Goal: Navigation & Orientation: Find specific page/section

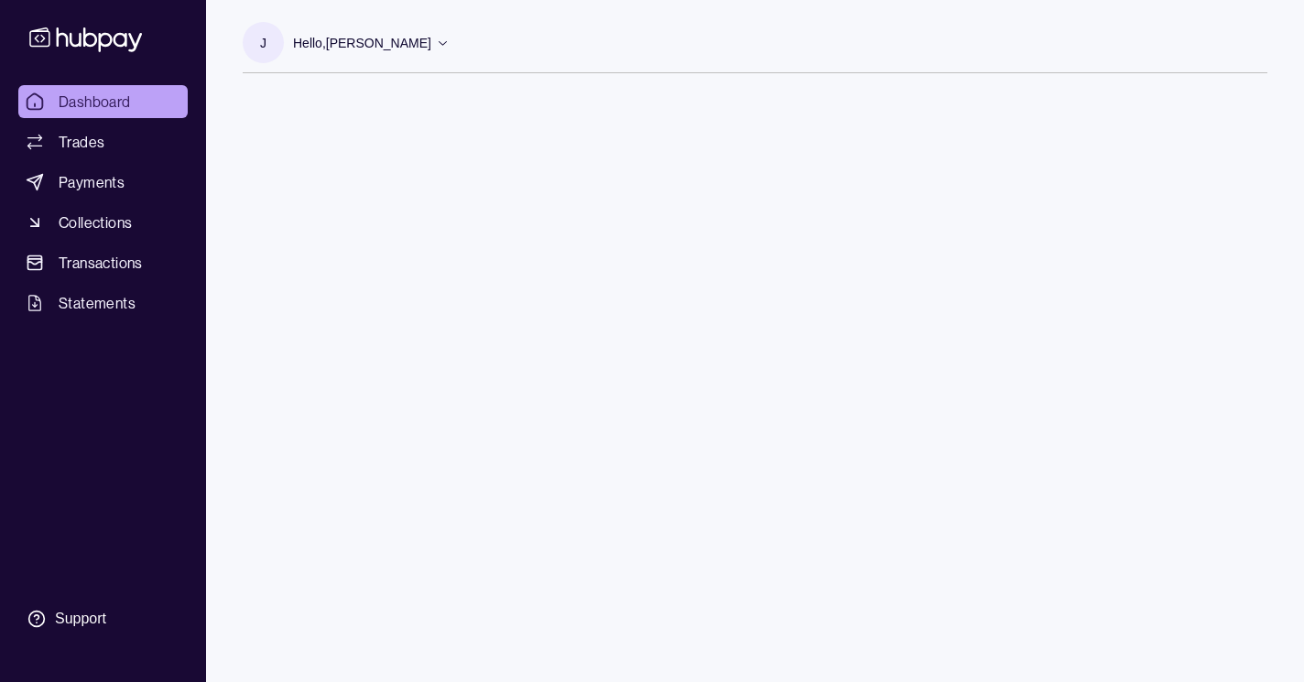
click at [97, 102] on span "Dashboard" at bounding box center [95, 102] width 72 height 22
click at [89, 144] on span "Trades" at bounding box center [82, 142] width 46 height 22
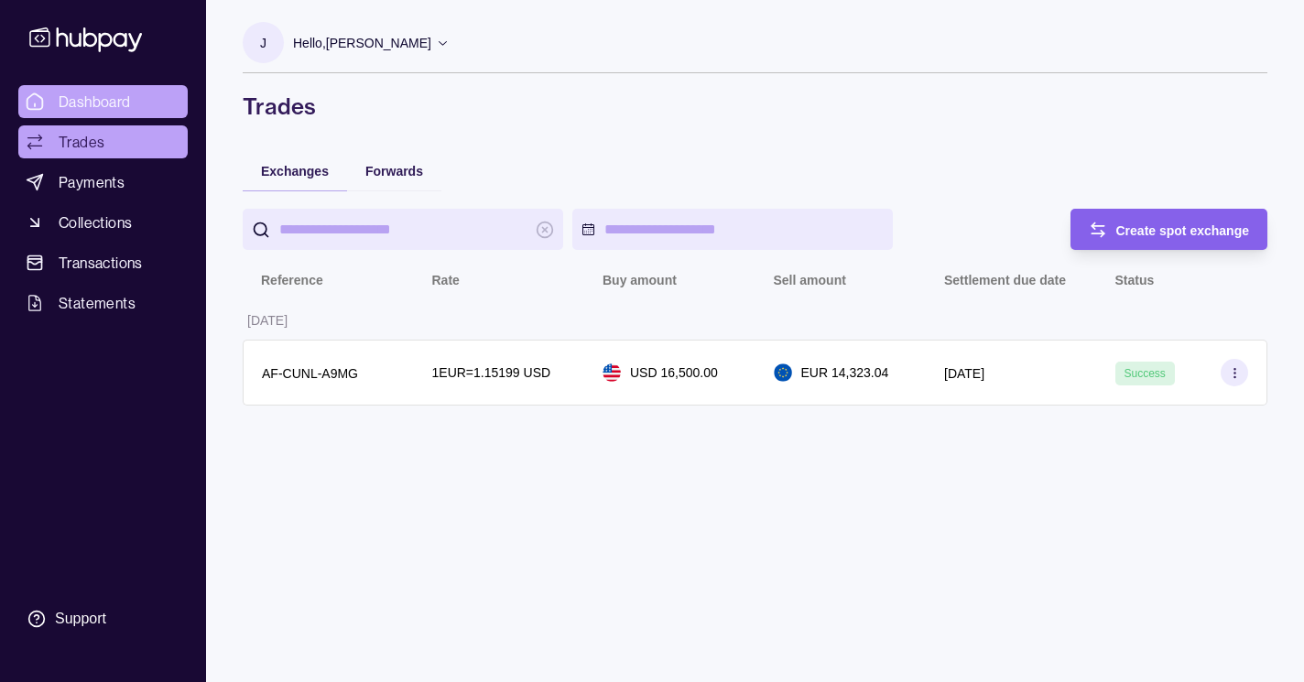
click at [111, 96] on span "Dashboard" at bounding box center [95, 102] width 72 height 22
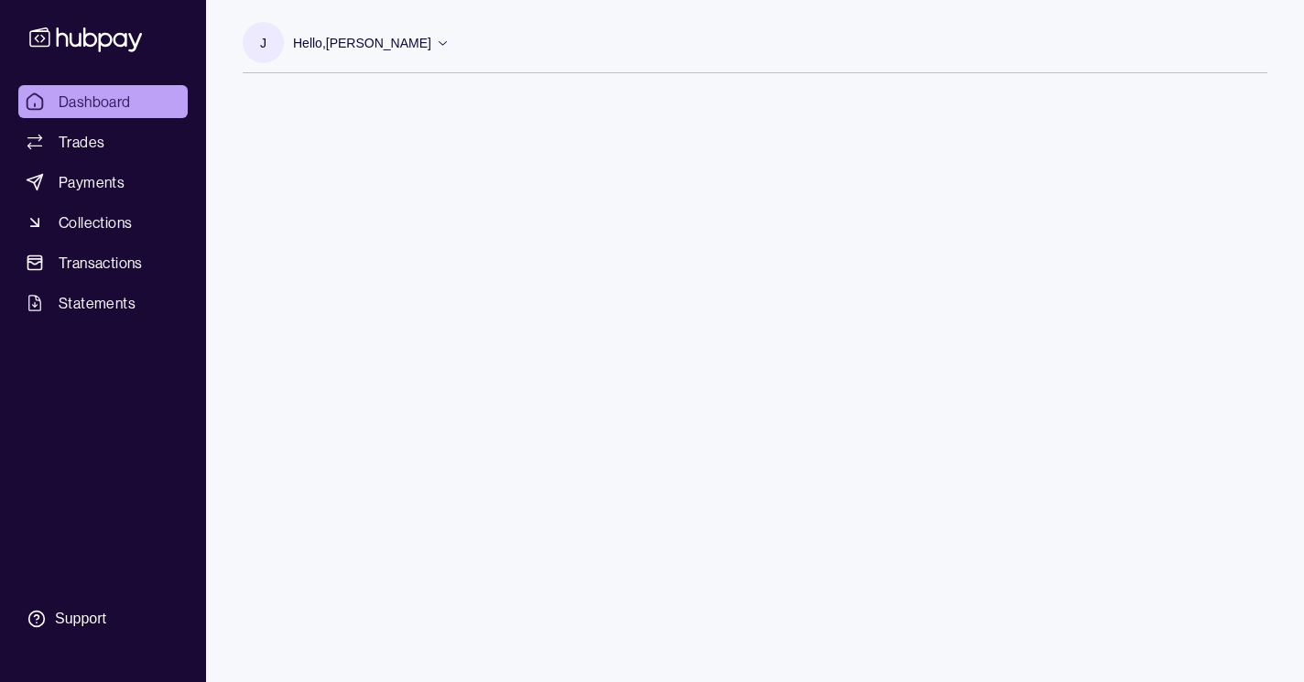
click at [450, 44] on icon at bounding box center [443, 43] width 14 height 14
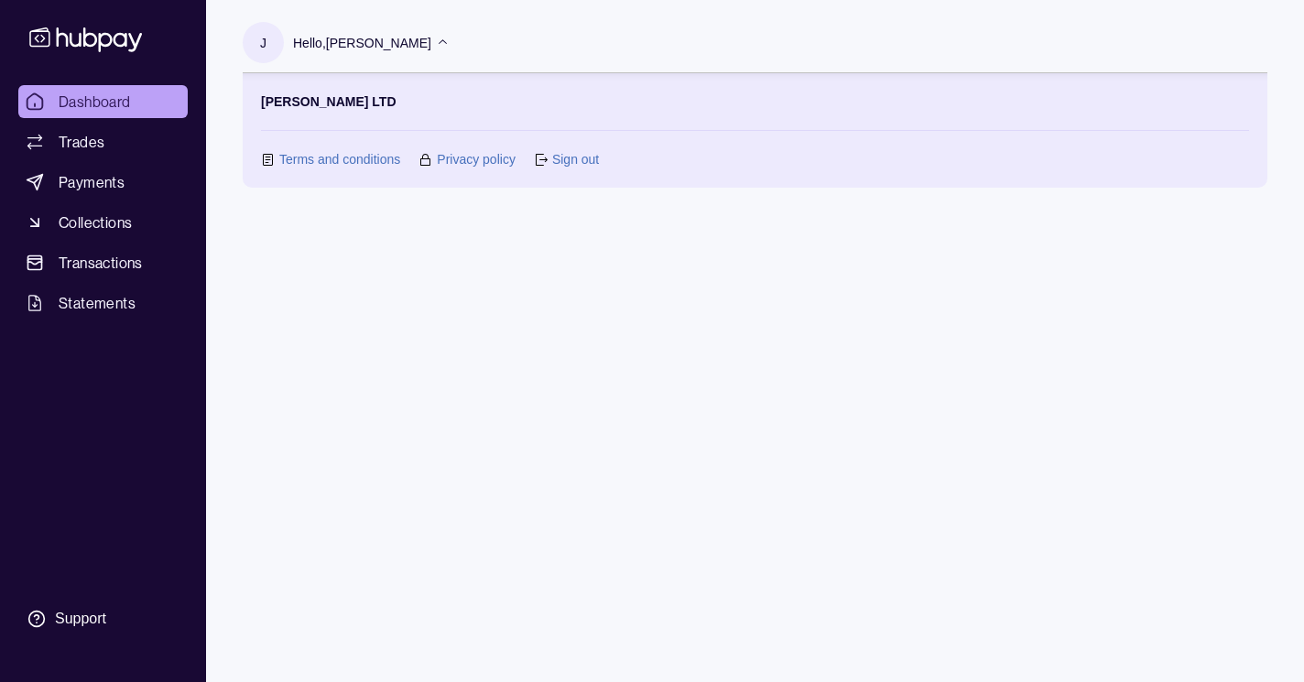
click at [462, 550] on div "J Hello, [PERSON_NAME] LTD Terms and conditions Privacy policy Sign out" at bounding box center [755, 341] width 1098 height 682
click at [104, 262] on span "Transactions" at bounding box center [101, 263] width 84 height 22
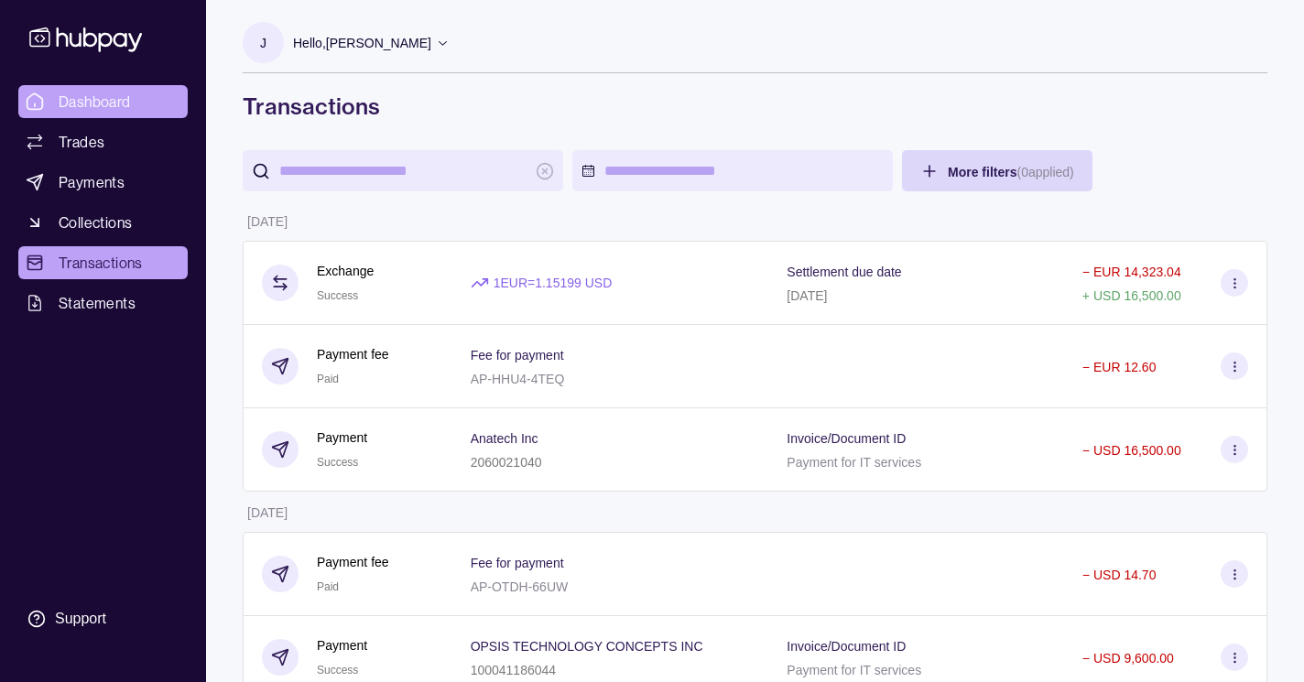
click at [28, 101] on icon at bounding box center [35, 101] width 18 height 18
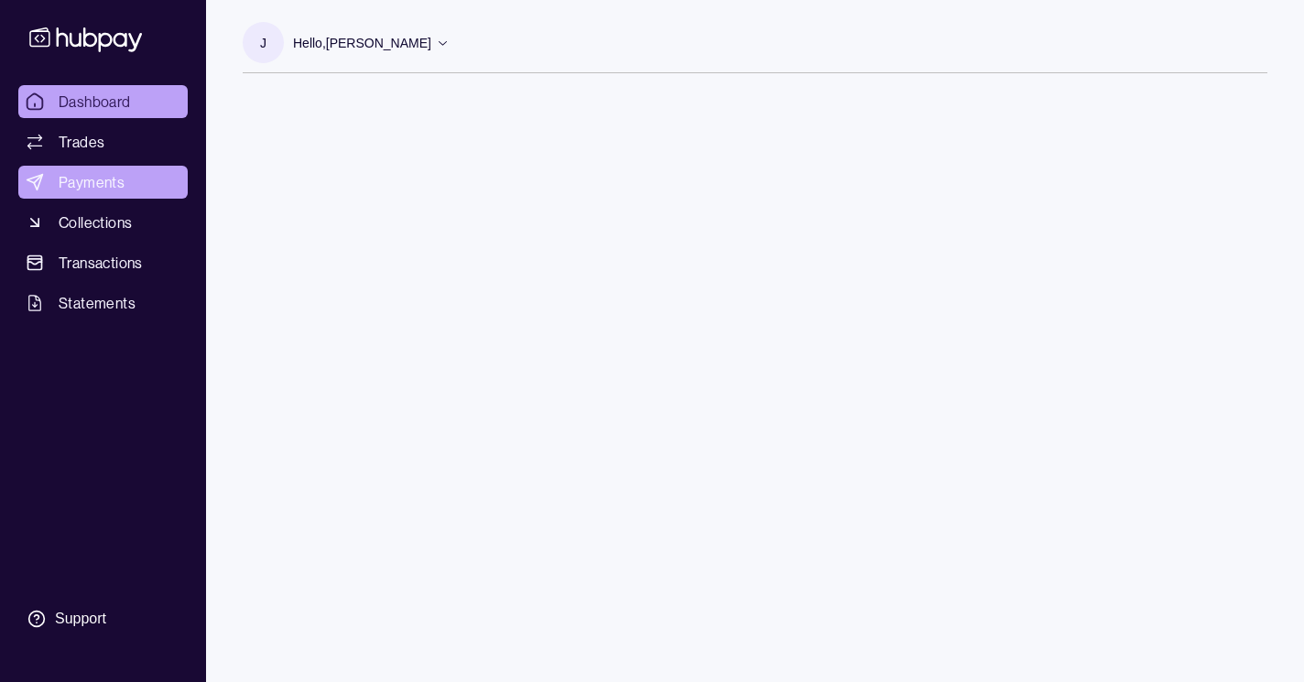
click at [112, 185] on span "Payments" at bounding box center [92, 182] width 66 height 22
click at [114, 102] on span "Dashboard" at bounding box center [95, 102] width 72 height 22
click at [450, 43] on icon at bounding box center [443, 43] width 14 height 14
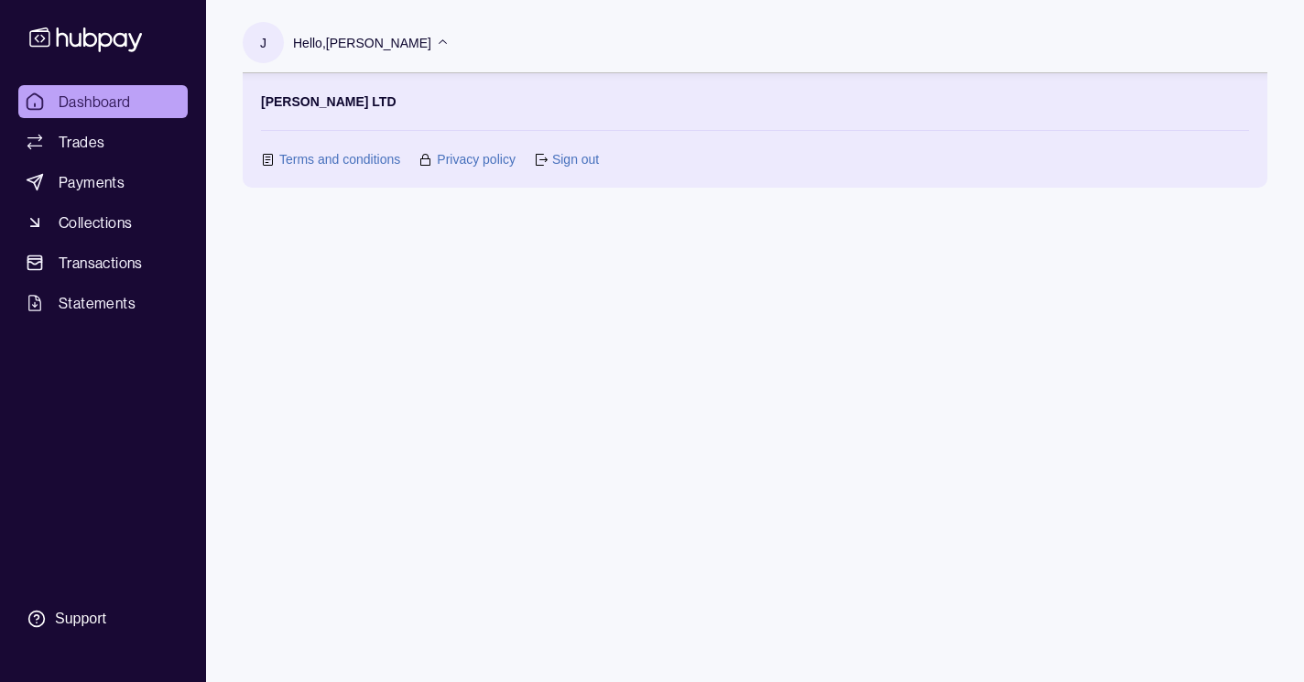
click at [575, 158] on link "Sign out" at bounding box center [575, 159] width 47 height 20
